Goal: Information Seeking & Learning: Learn about a topic

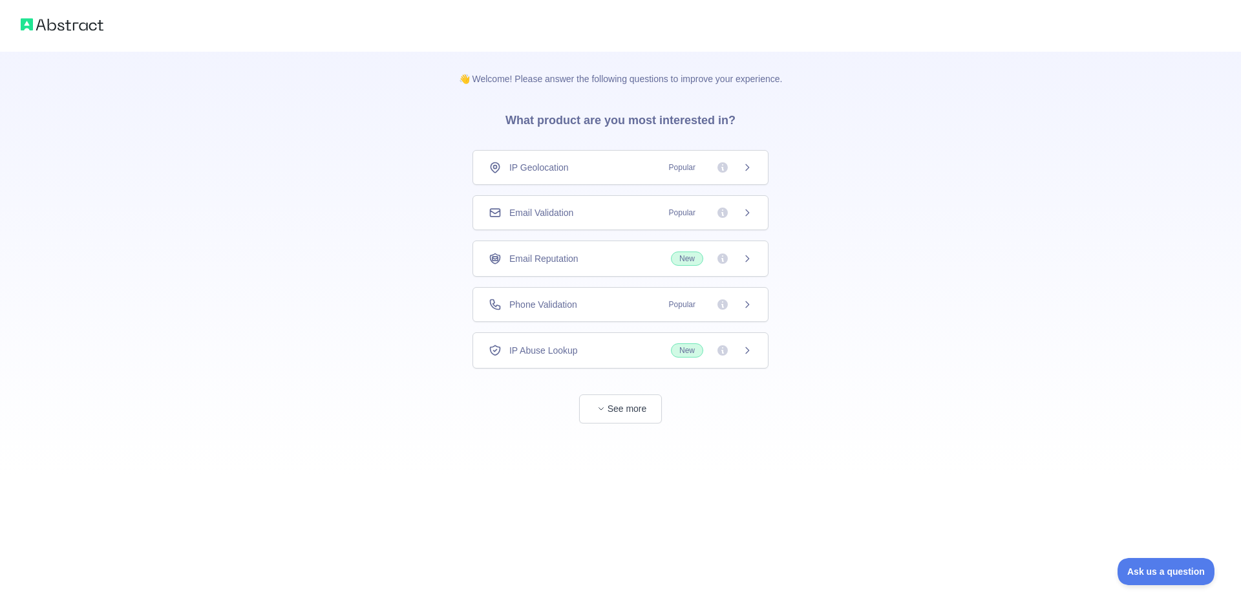
click at [613, 299] on div "Phone Validation Popular" at bounding box center [621, 304] width 264 height 13
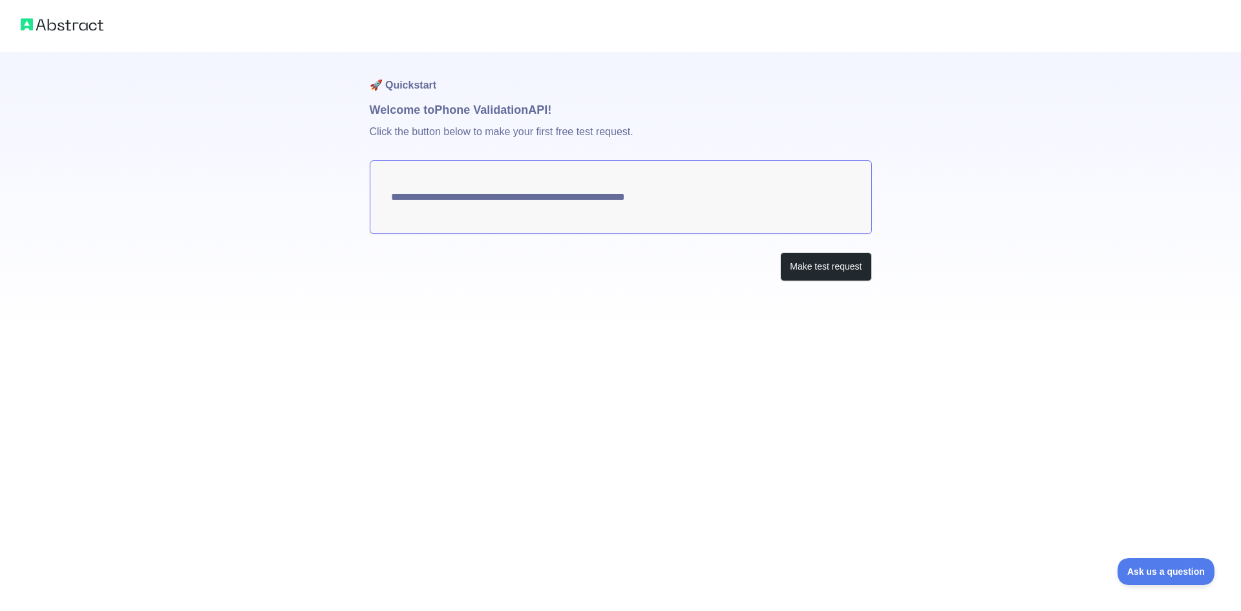
drag, startPoint x: 725, startPoint y: 195, endPoint x: 648, endPoint y: 197, distance: 77.6
click at [652, 197] on textarea "**********" at bounding box center [621, 197] width 502 height 74
click at [815, 273] on button "Make test request" at bounding box center [825, 266] width 91 height 29
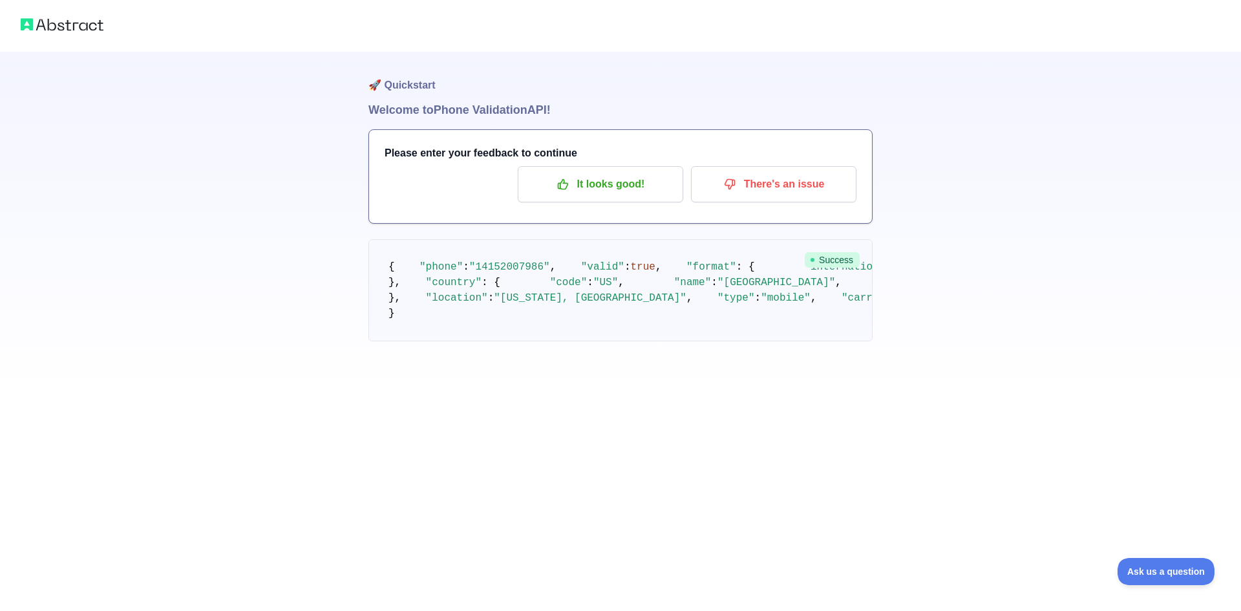
click at [527, 272] on pre "{ "phone" : "[PHONE_NUMBER]" , "valid" : true , "format" : { "international" : …" at bounding box center [620, 290] width 504 height 102
click at [587, 192] on p "It looks good!" at bounding box center [600, 184] width 146 height 22
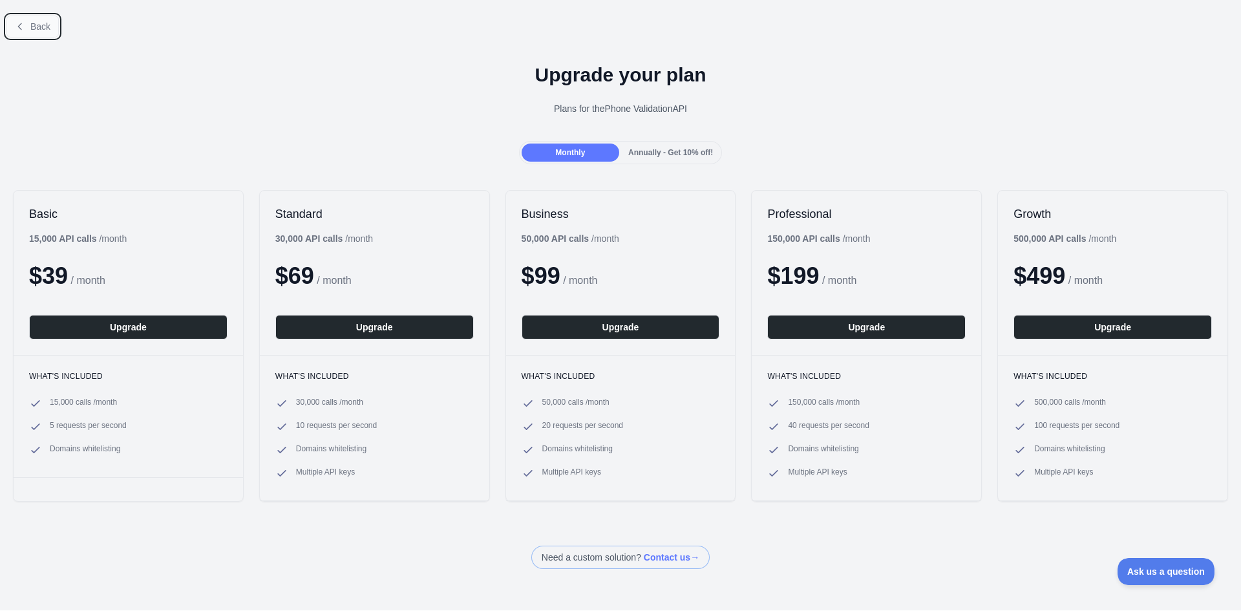
click at [18, 32] on button "Back" at bounding box center [32, 27] width 52 height 22
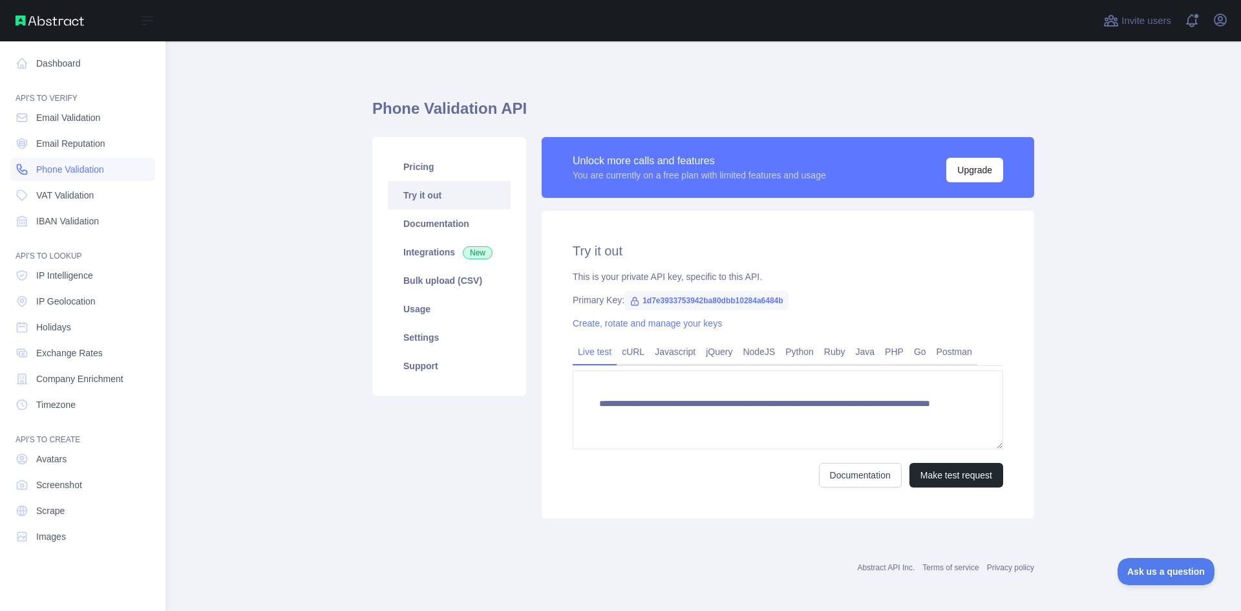
click at [94, 170] on span "Phone Validation" at bounding box center [70, 169] width 68 height 13
click at [103, 171] on span "Phone Validation" at bounding box center [70, 169] width 68 height 13
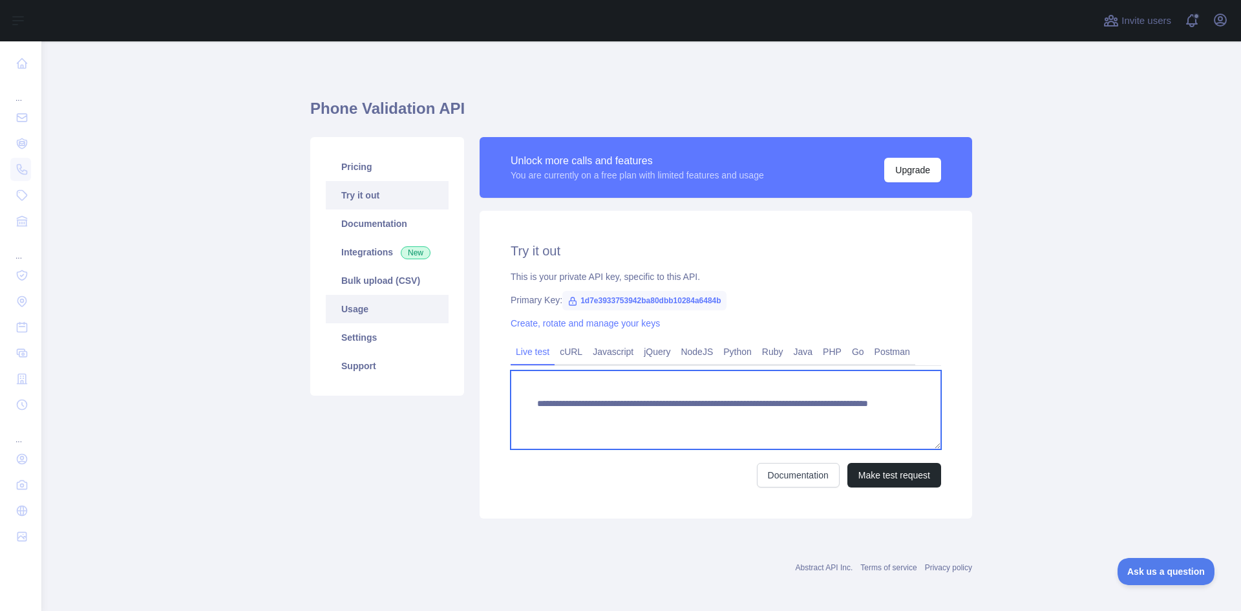
drag, startPoint x: 840, startPoint y: 426, endPoint x: 427, endPoint y: 303, distance: 431.7
click at [427, 303] on div "**********" at bounding box center [641, 327] width 677 height 397
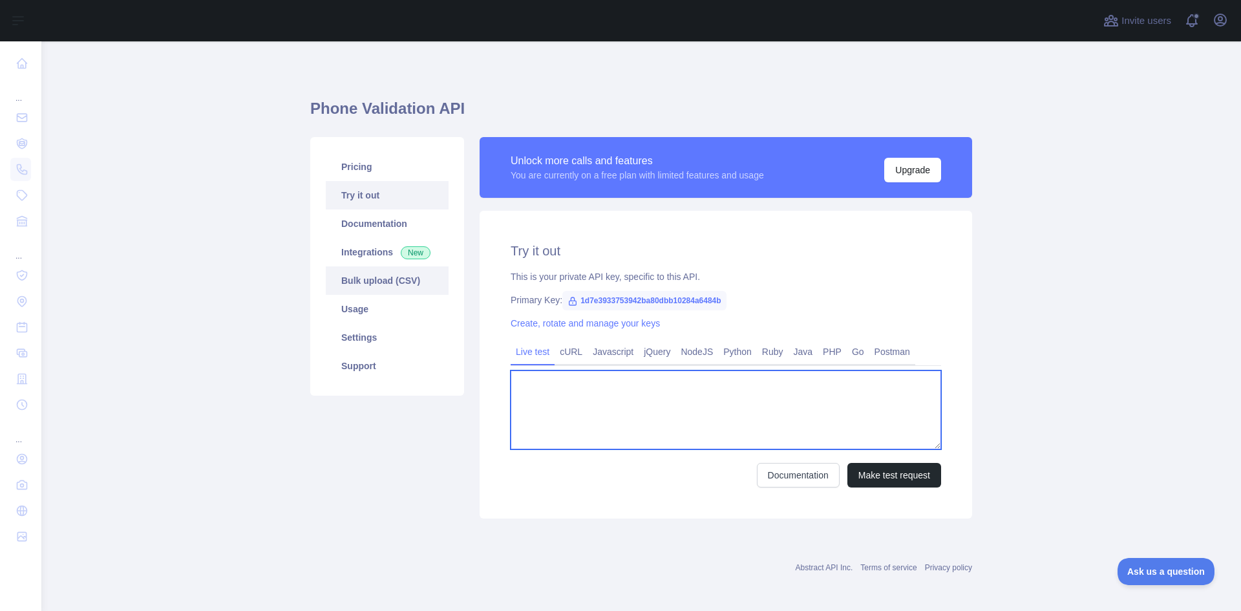
paste textarea "**********"
type textarea "**********"
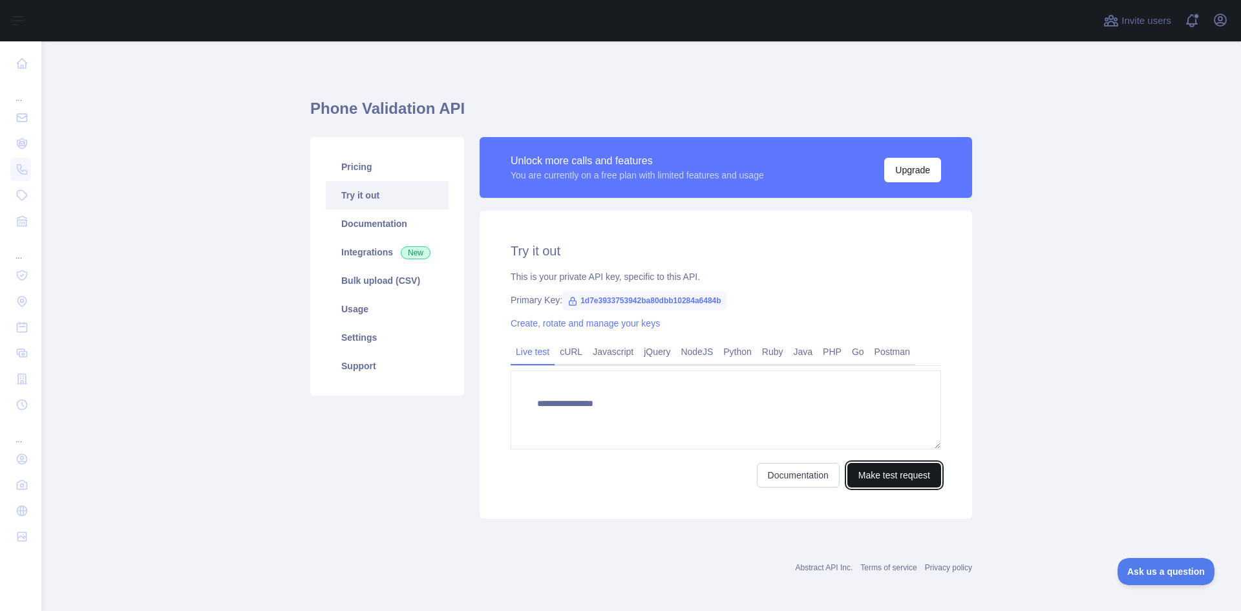
click at [885, 476] on button "Make test request" at bounding box center [894, 475] width 94 height 25
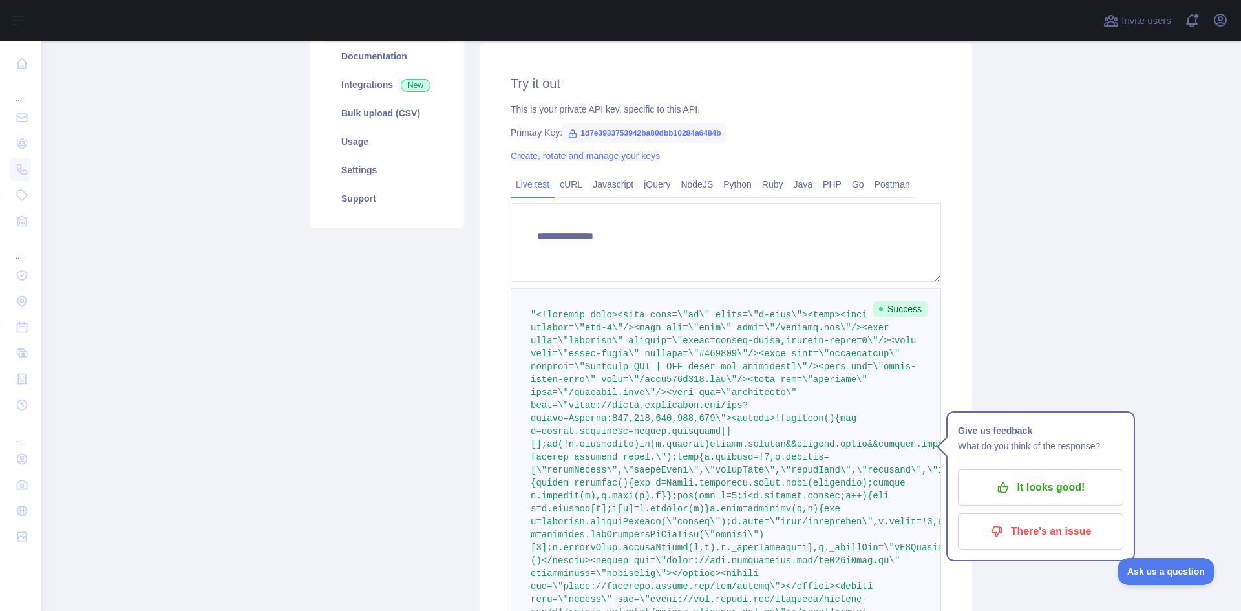
scroll to position [160, 0]
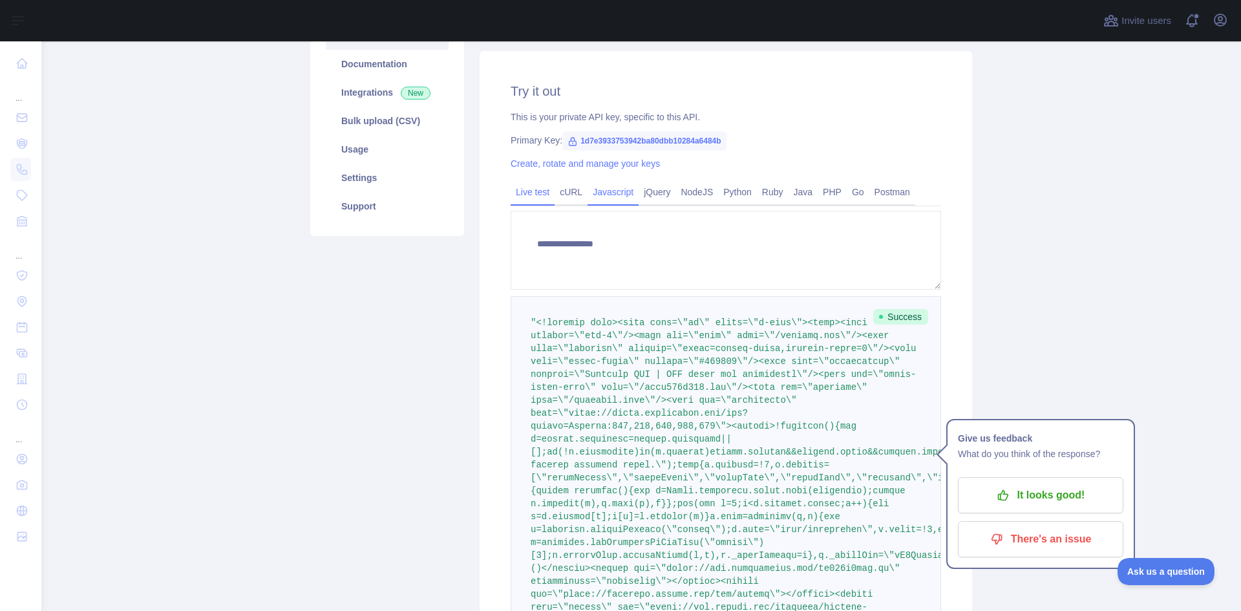
click at [612, 189] on link "Javascript" at bounding box center [613, 192] width 51 height 21
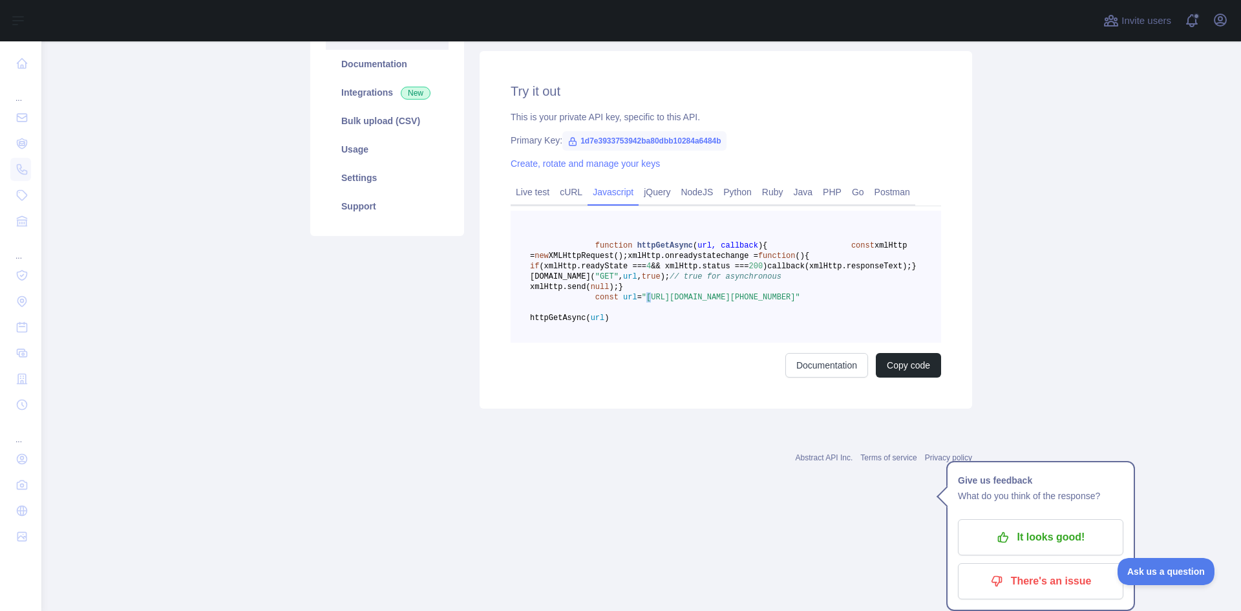
click at [642, 302] on span ""[URL][DOMAIN_NAME][PHONE_NUMBER]"" at bounding box center [721, 297] width 158 height 9
click at [692, 341] on pre "function httpGetAsync ( url, callback ) { const xmlHttp = new XMLHttpRequest();…" at bounding box center [726, 277] width 431 height 132
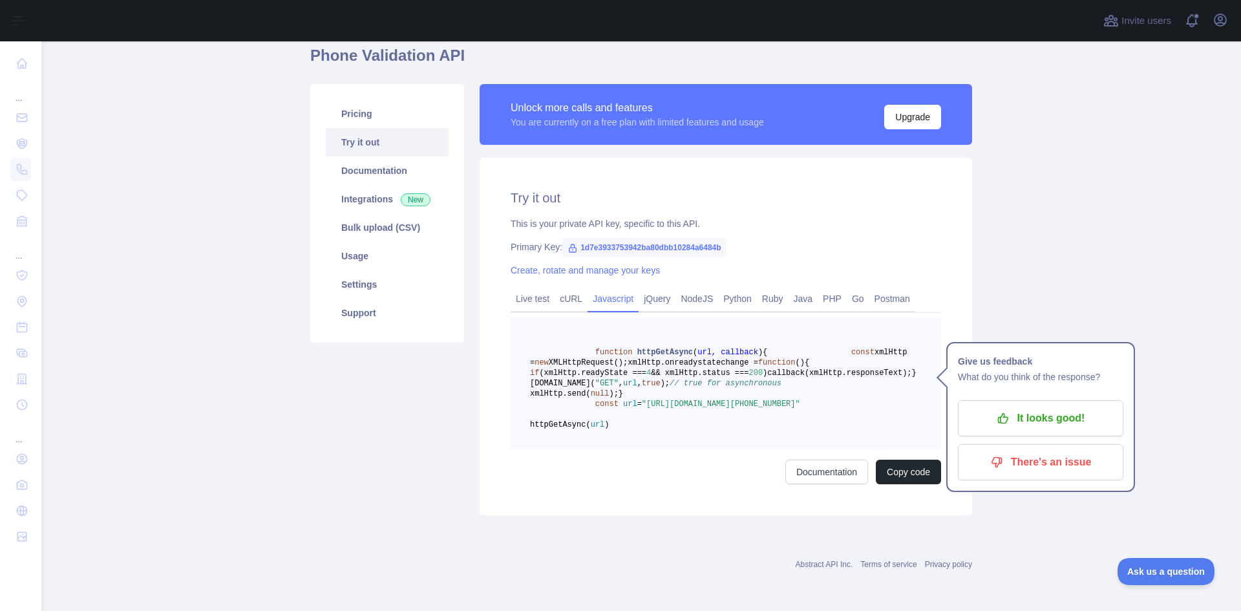
scroll to position [51, 0]
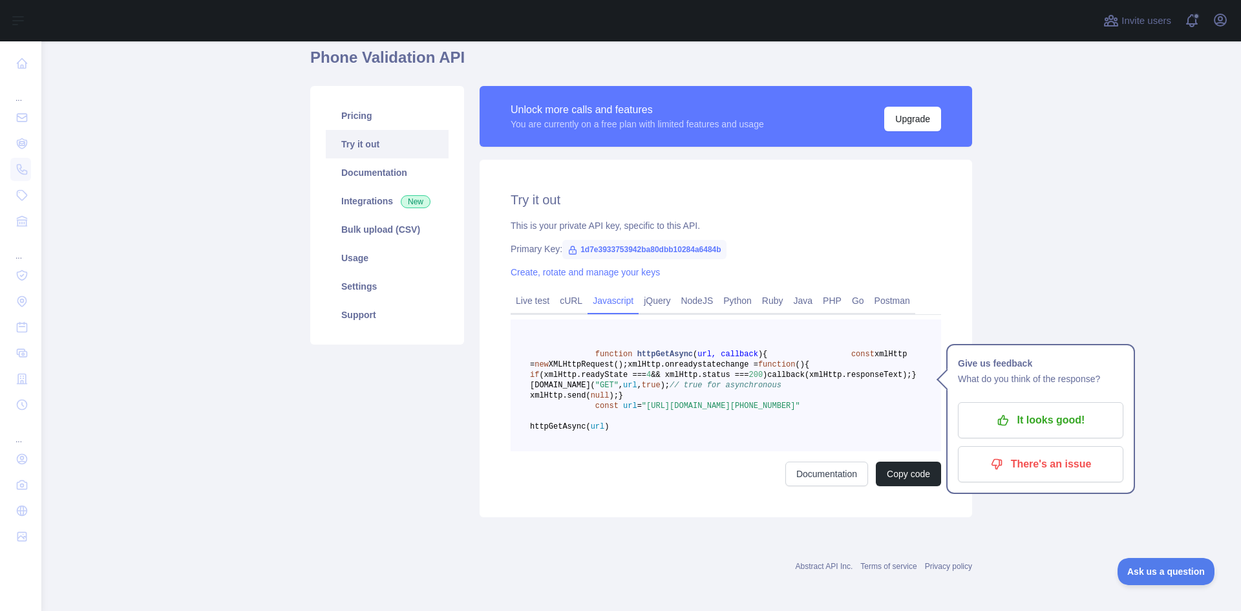
click at [575, 250] on span "1d7e3933753942ba80dbb10284a6484b" at bounding box center [644, 249] width 164 height 19
click at [820, 306] on link "PHP" at bounding box center [832, 300] width 29 height 21
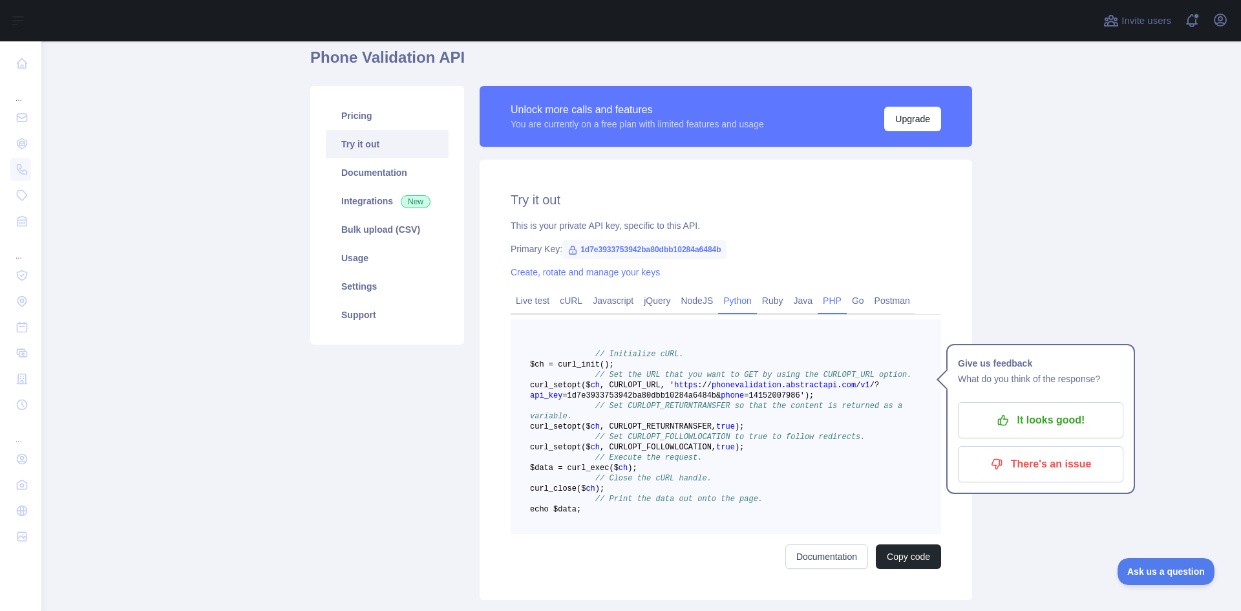
click at [736, 298] on link "Python" at bounding box center [737, 300] width 39 height 21
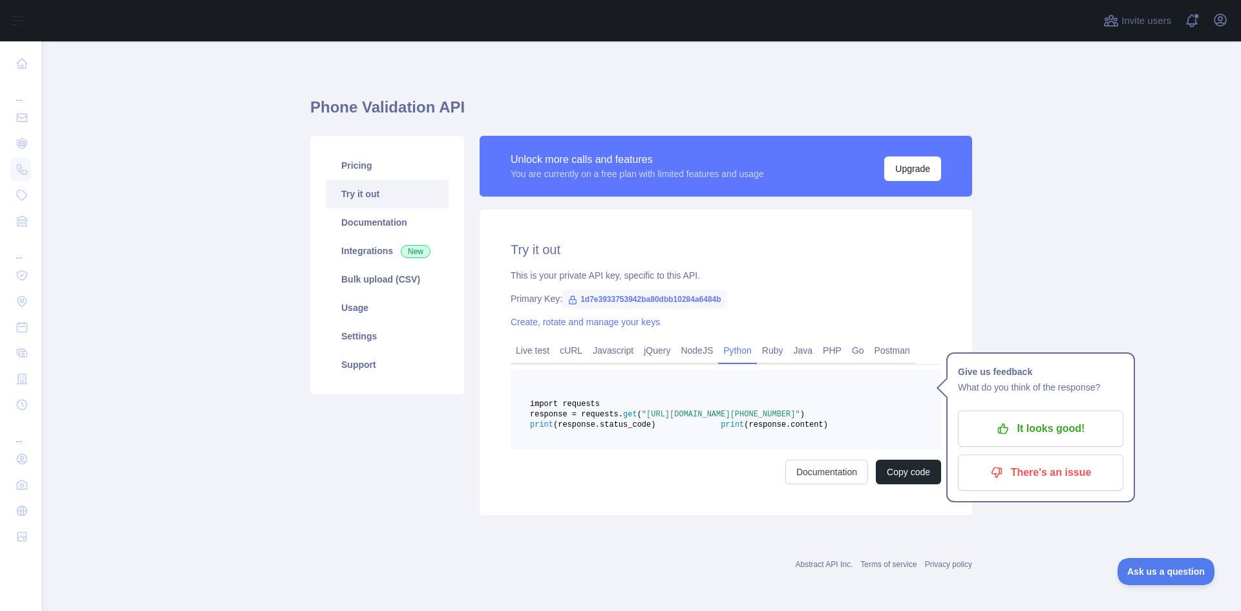
scroll to position [32, 0]
click at [682, 340] on link "NodeJS" at bounding box center [697, 350] width 43 height 21
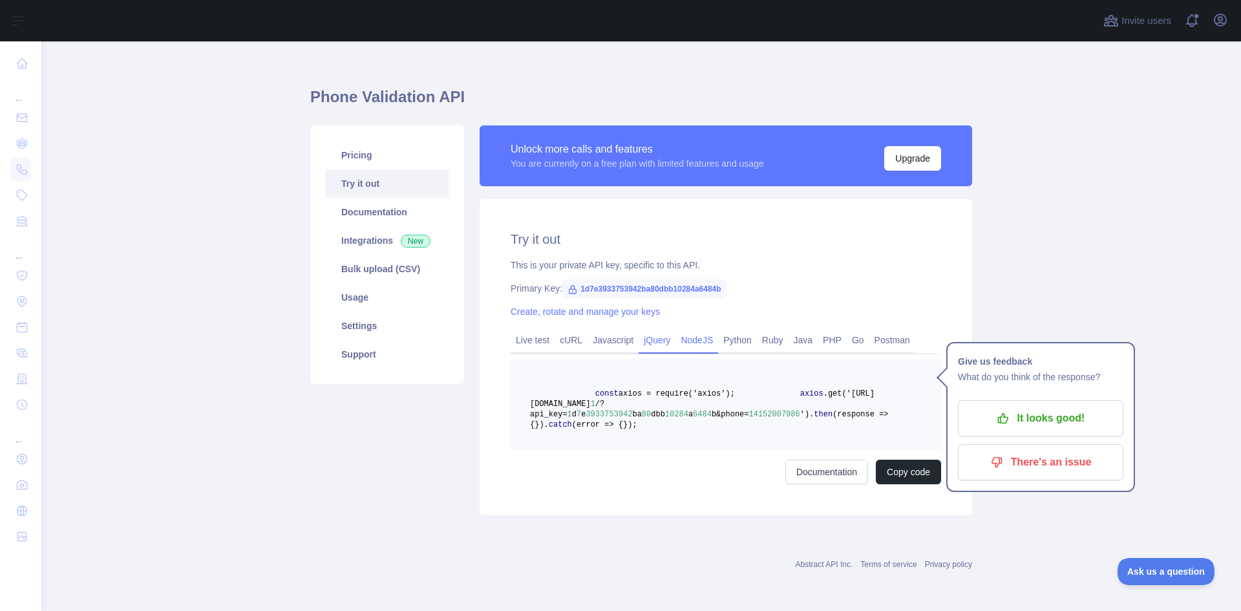
click at [639, 330] on link "jQuery" at bounding box center [657, 340] width 37 height 21
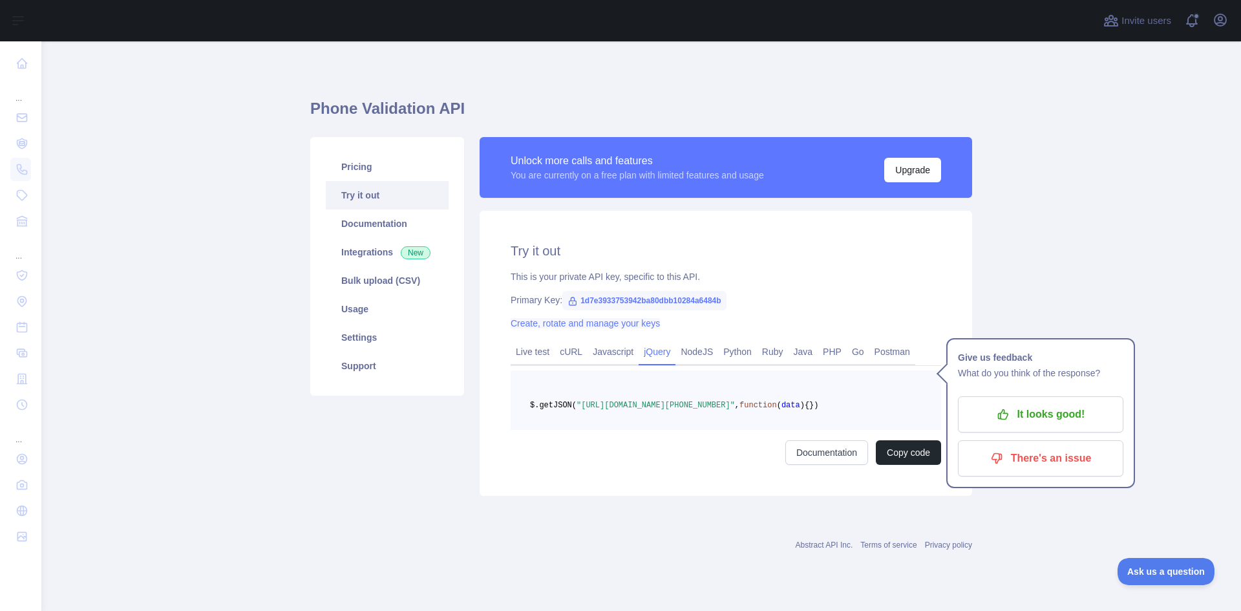
scroll to position [1, 0]
click at [796, 347] on link "Java" at bounding box center [804, 351] width 30 height 21
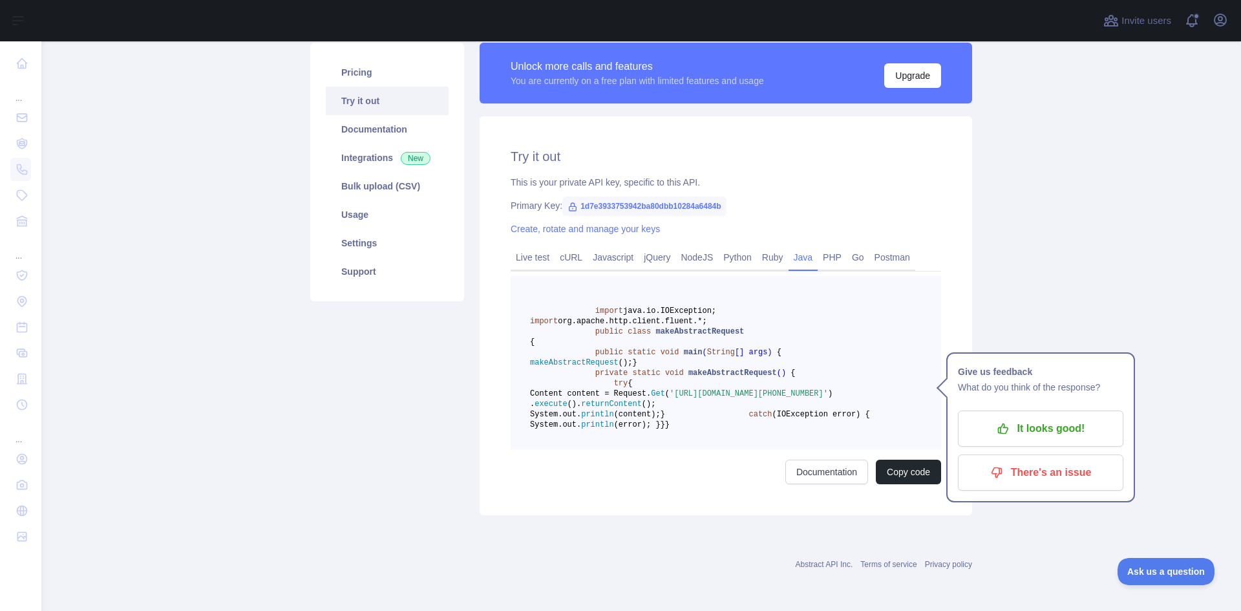
scroll to position [131, 0]
click at [529, 247] on link "Live test" at bounding box center [533, 257] width 44 height 21
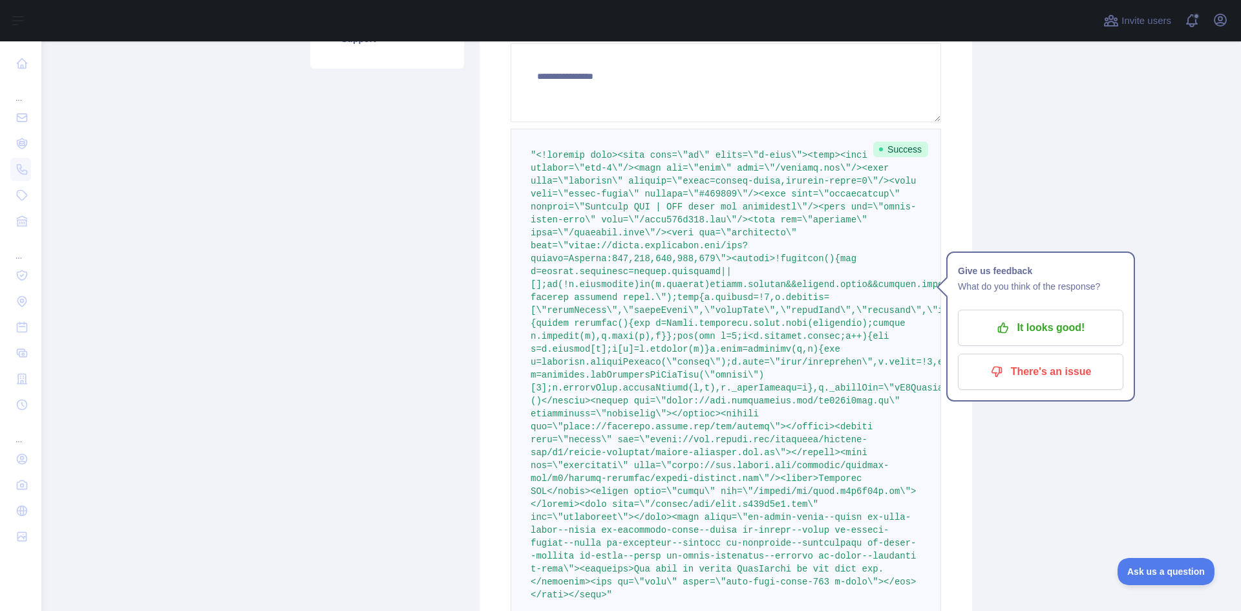
scroll to position [195, 0]
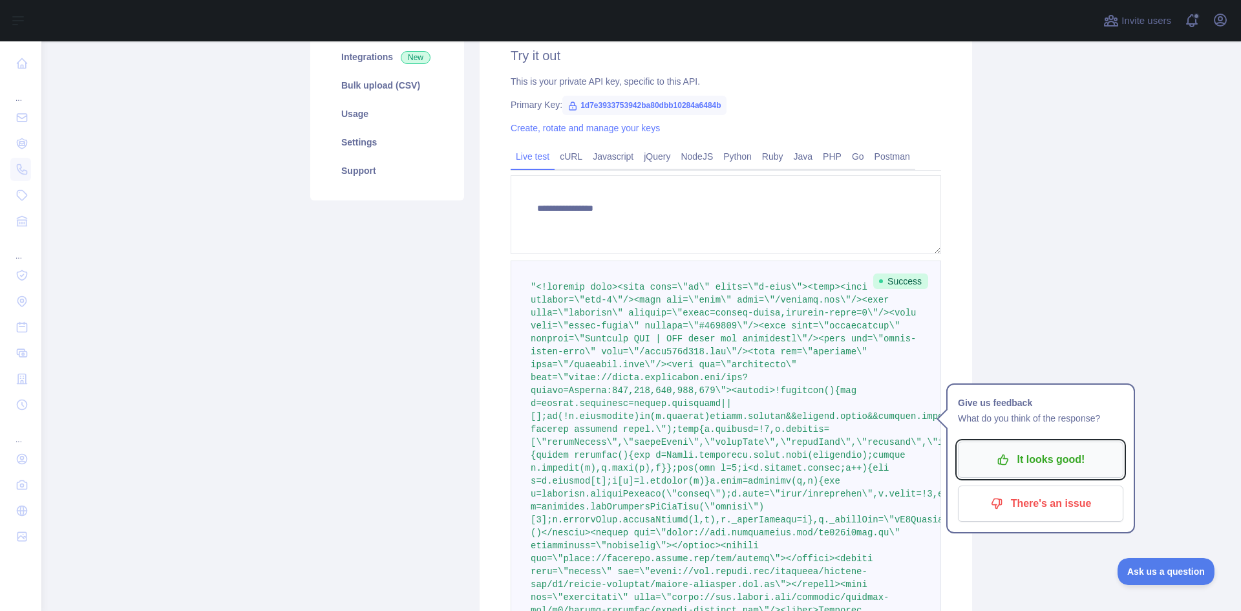
click at [1038, 469] on p "It looks good!" at bounding box center [1041, 460] width 146 height 22
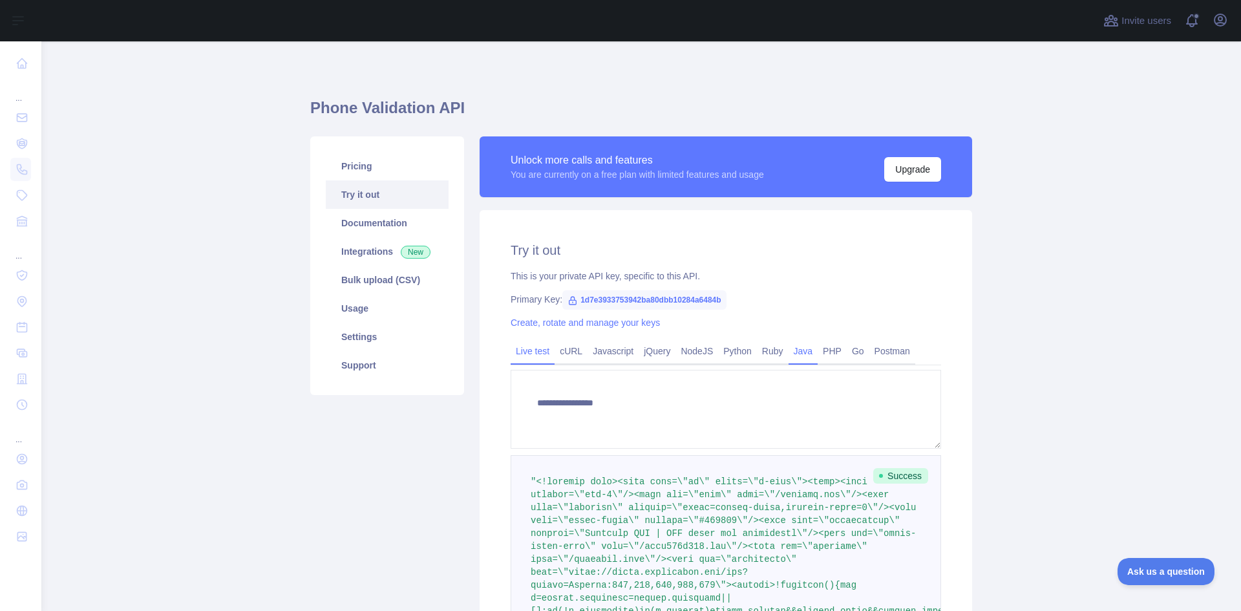
scroll to position [0, 0]
click at [392, 178] on link "Pricing" at bounding box center [387, 167] width 123 height 28
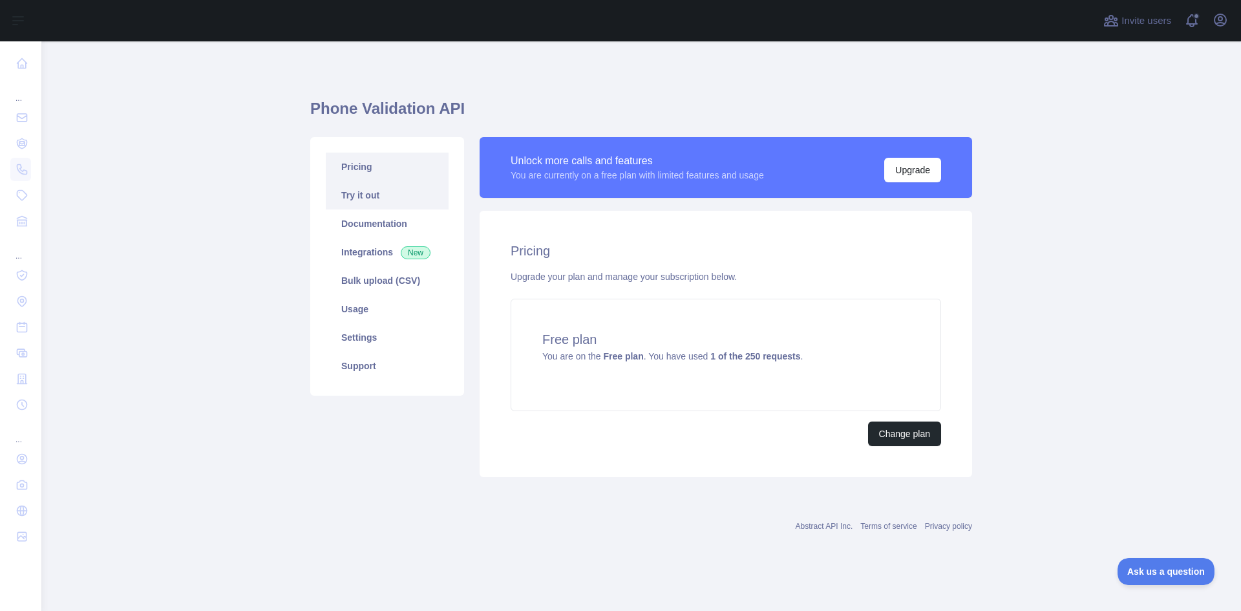
click at [394, 191] on link "Try it out" at bounding box center [387, 195] width 123 height 28
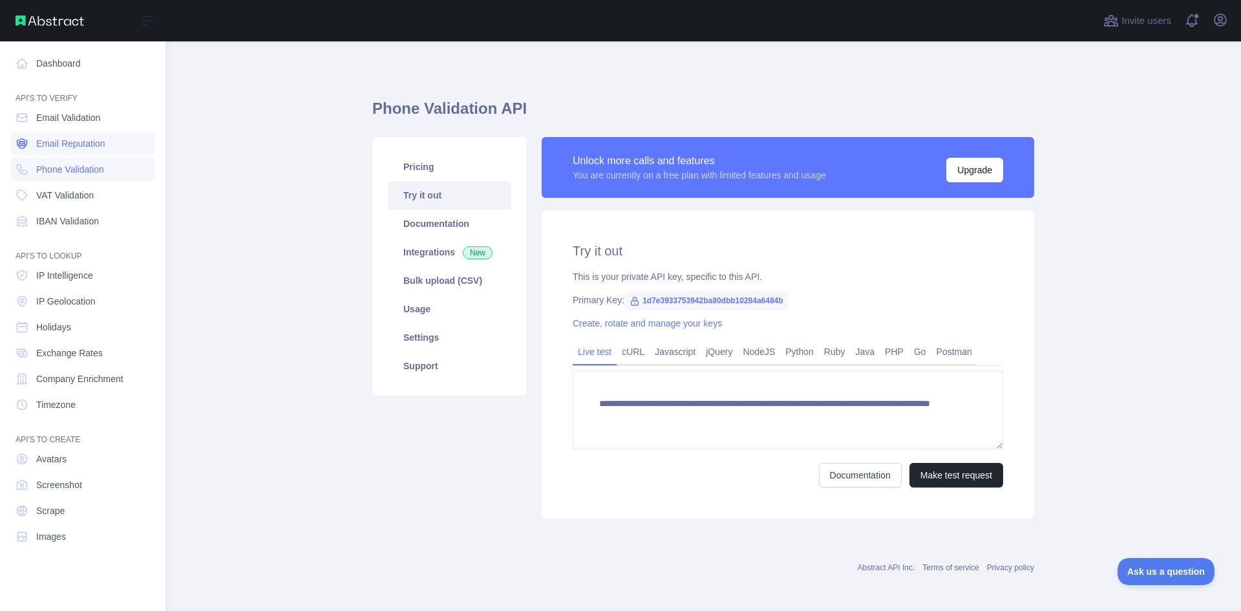
click at [69, 147] on span "Email Reputation" at bounding box center [70, 143] width 69 height 13
click at [80, 165] on span "Phone Validation" at bounding box center [70, 169] width 68 height 13
